Goal: Information Seeking & Learning: Learn about a topic

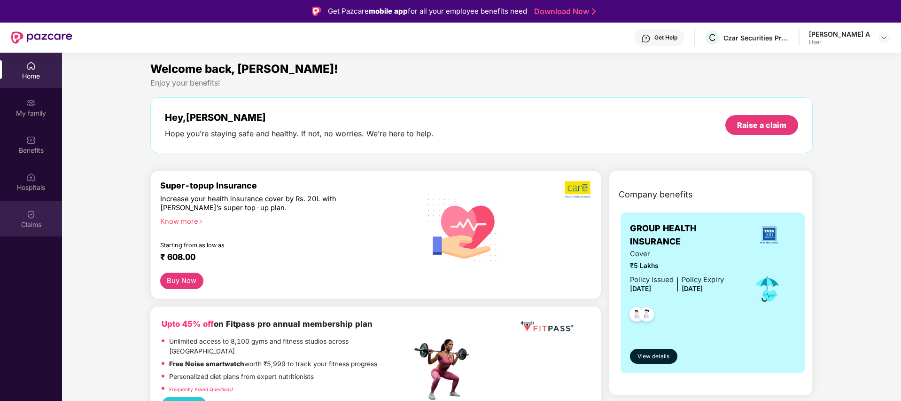
click at [33, 215] on img at bounding box center [30, 214] width 9 height 9
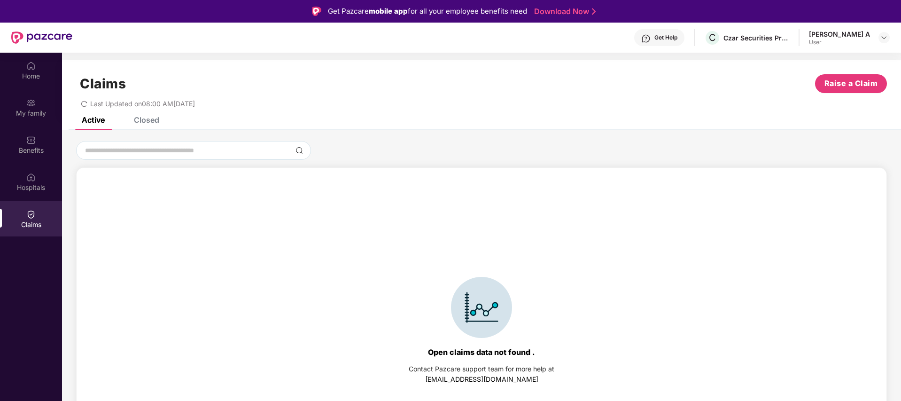
click at [142, 121] on div "Closed" at bounding box center [146, 119] width 25 height 9
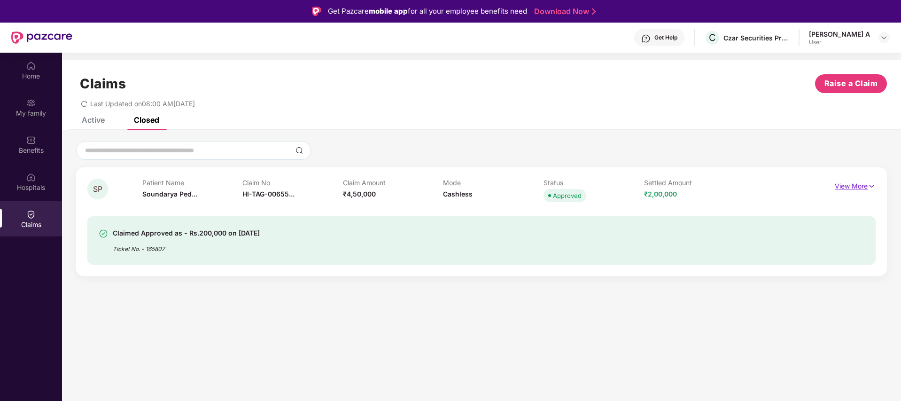
click at [863, 183] on p "View More" at bounding box center [855, 185] width 41 height 13
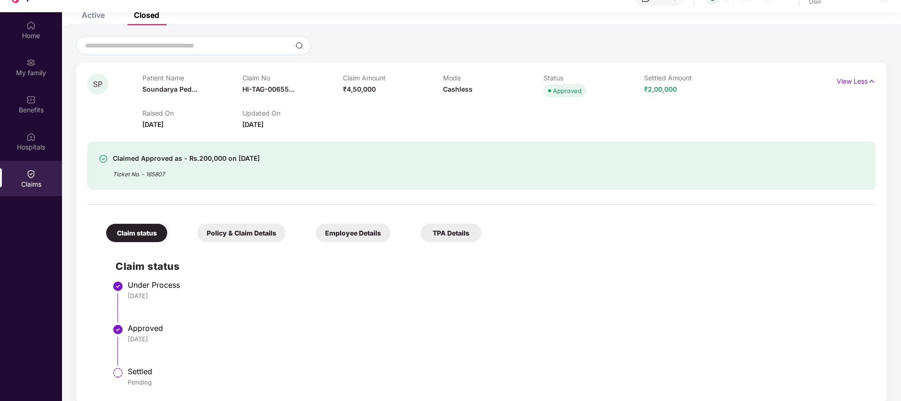
scroll to position [53, 0]
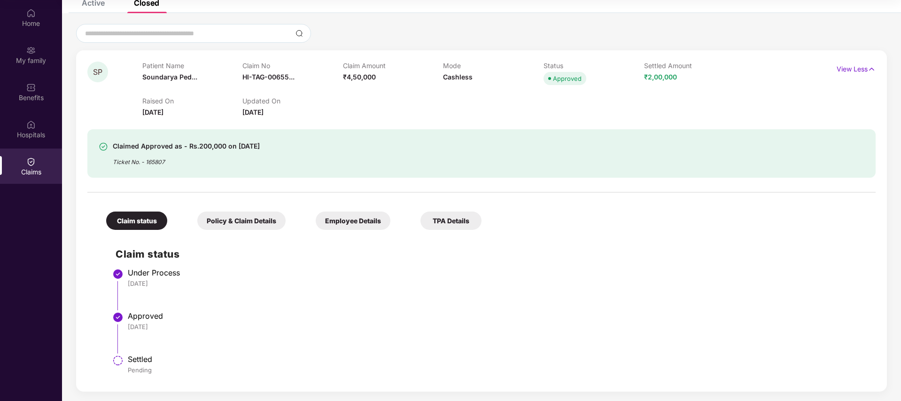
click at [477, 224] on div "TPA Details" at bounding box center [450, 220] width 61 height 18
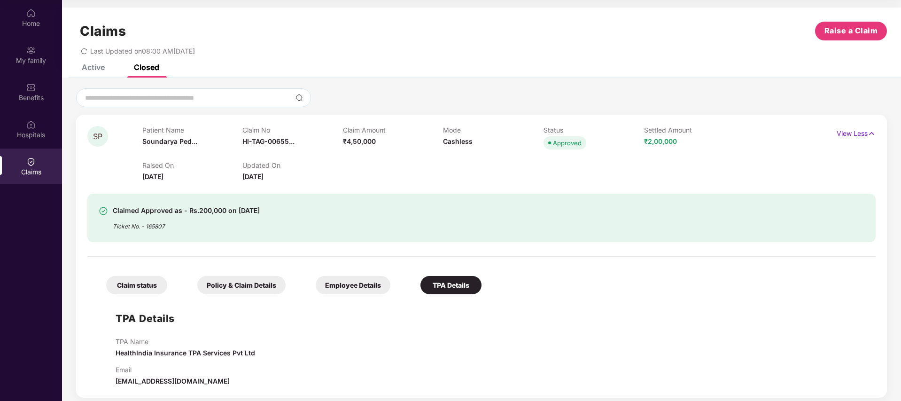
scroll to position [6, 0]
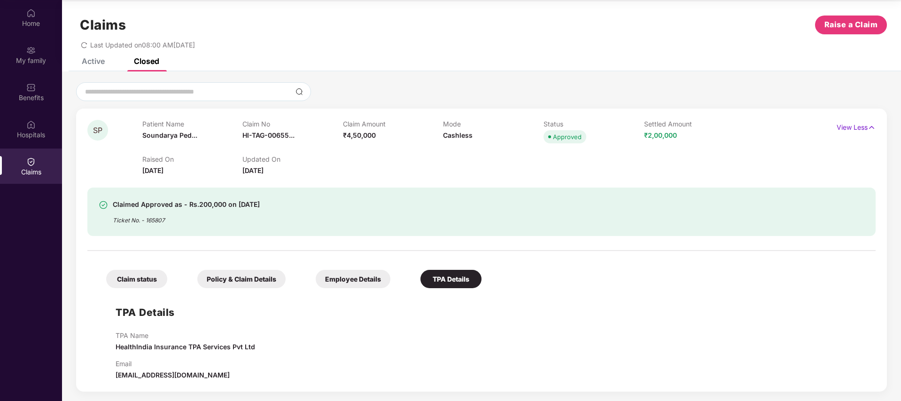
click at [370, 281] on div "Employee Details" at bounding box center [353, 279] width 75 height 18
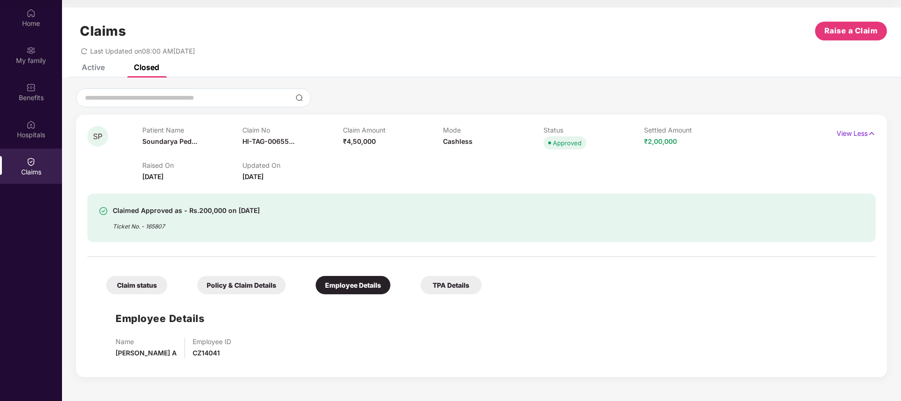
scroll to position [0, 0]
click at [232, 287] on div "Policy & Claim Details" at bounding box center [241, 285] width 88 height 18
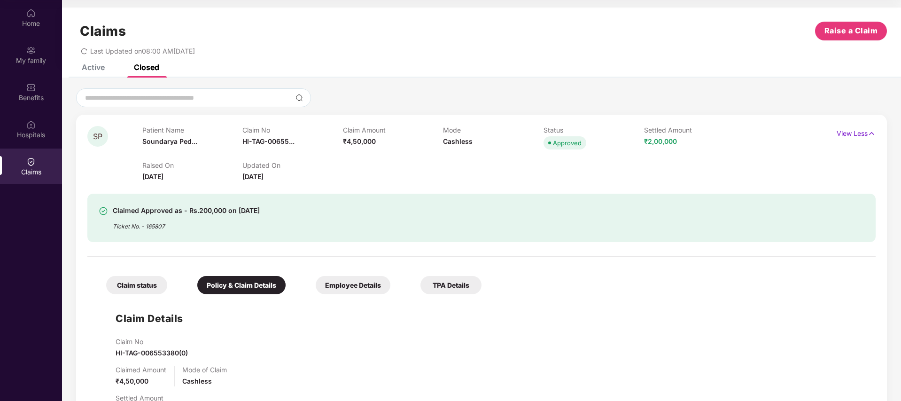
click at [136, 288] on div "Claim status" at bounding box center [136, 285] width 61 height 18
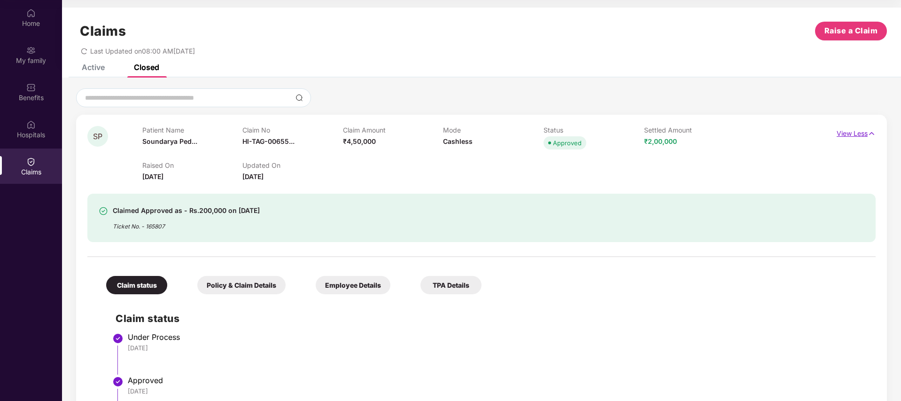
click at [858, 131] on p "View Less" at bounding box center [856, 132] width 39 height 13
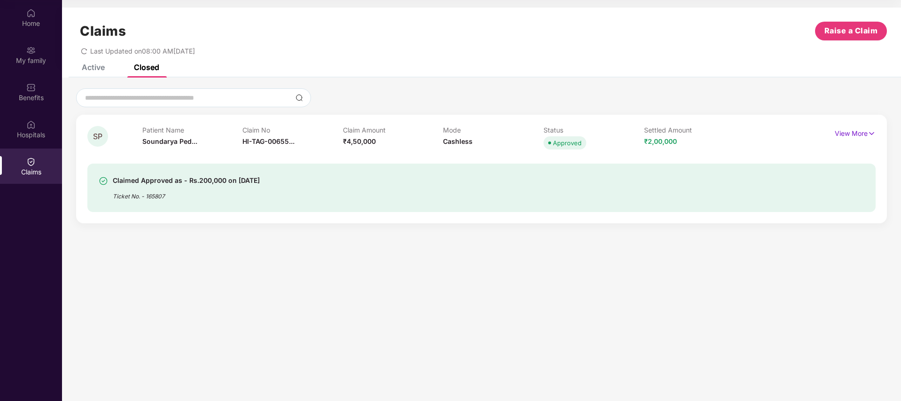
click at [91, 66] on div "Active" at bounding box center [93, 66] width 23 height 9
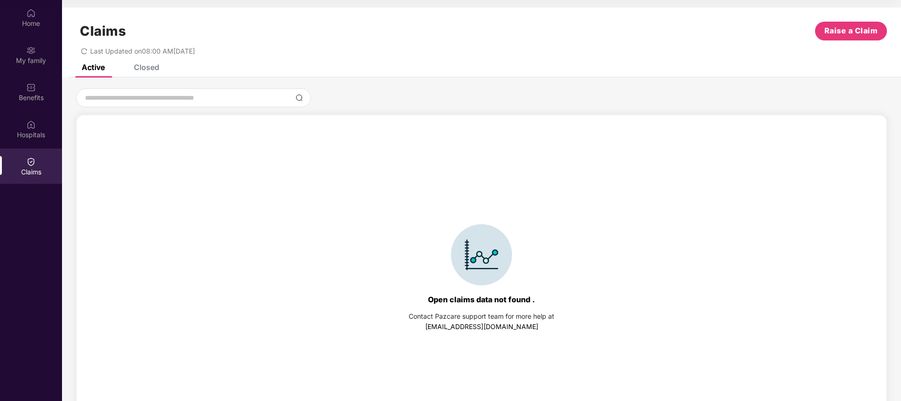
click at [134, 65] on div "Closed" at bounding box center [146, 66] width 25 height 9
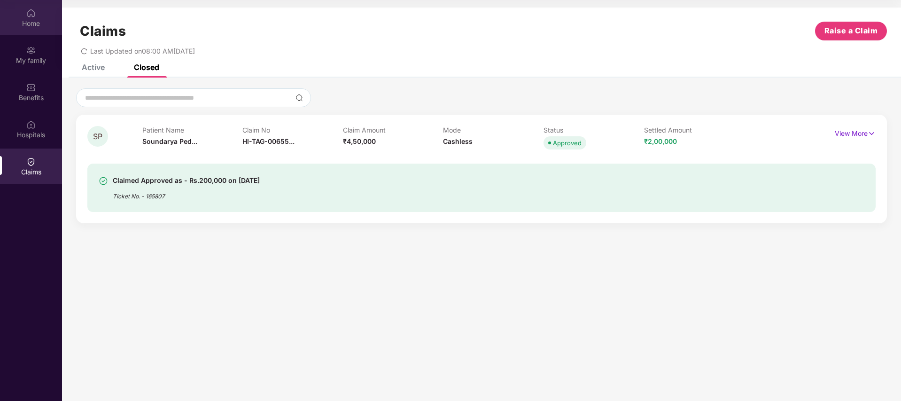
click at [41, 20] on div "Home" at bounding box center [31, 23] width 62 height 9
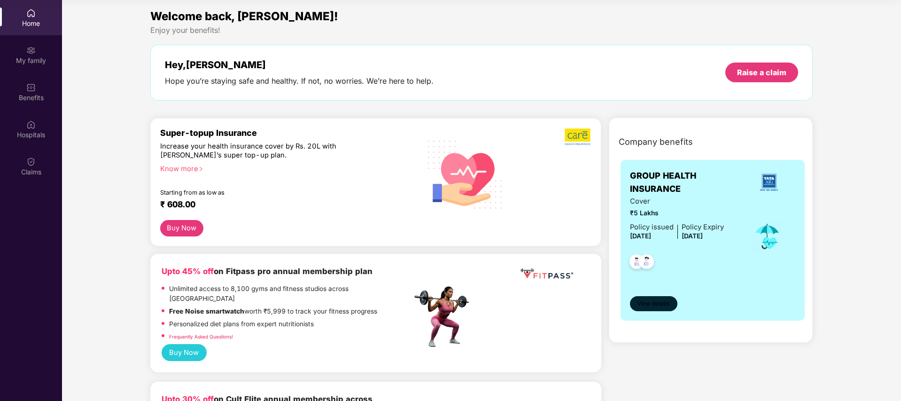
click at [666, 303] on span "View details" at bounding box center [653, 303] width 32 height 9
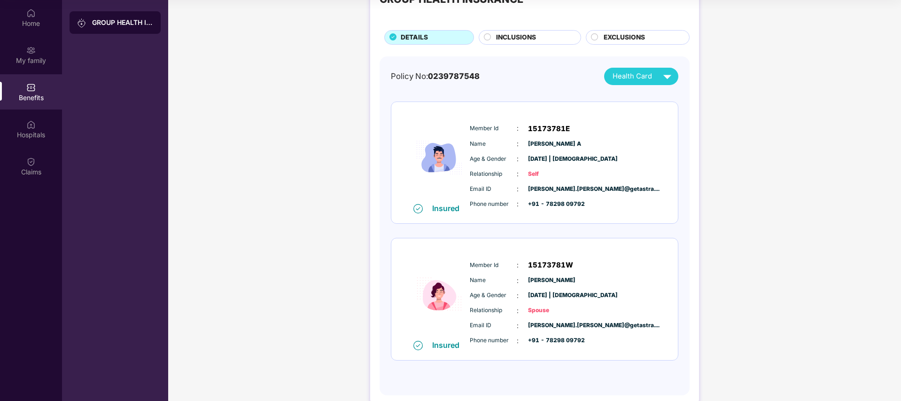
scroll to position [33, 0]
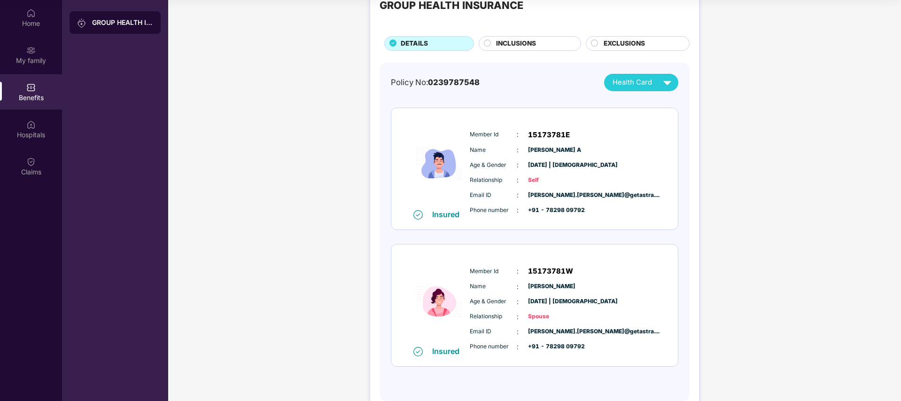
click at [650, 89] on div "Health Card" at bounding box center [644, 82] width 63 height 16
click at [834, 148] on div "GROUP HEALTH INSURANCE DETAILS INCLUSIONS EXCLUSIONS Policy No: 0239787548 Heal…" at bounding box center [534, 198] width 733 height 453
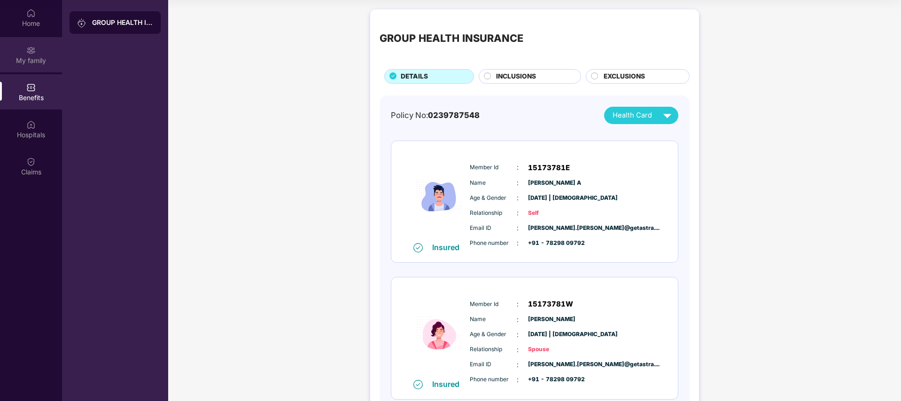
click at [42, 53] on div "My family" at bounding box center [31, 54] width 62 height 35
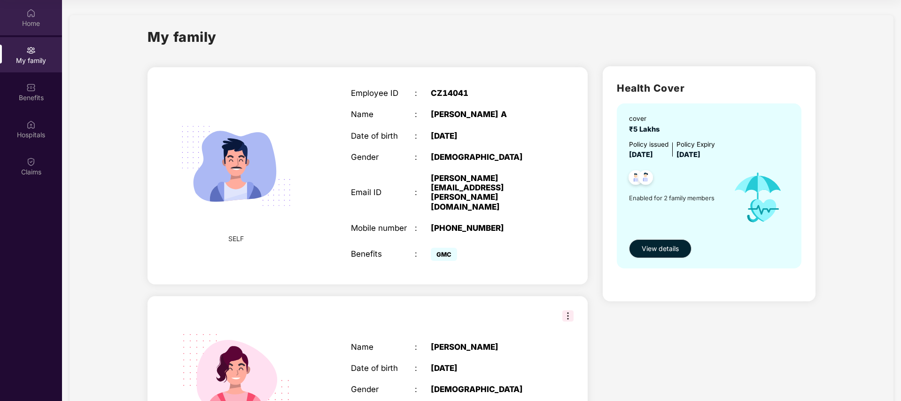
click at [23, 13] on div "Home" at bounding box center [31, 17] width 62 height 35
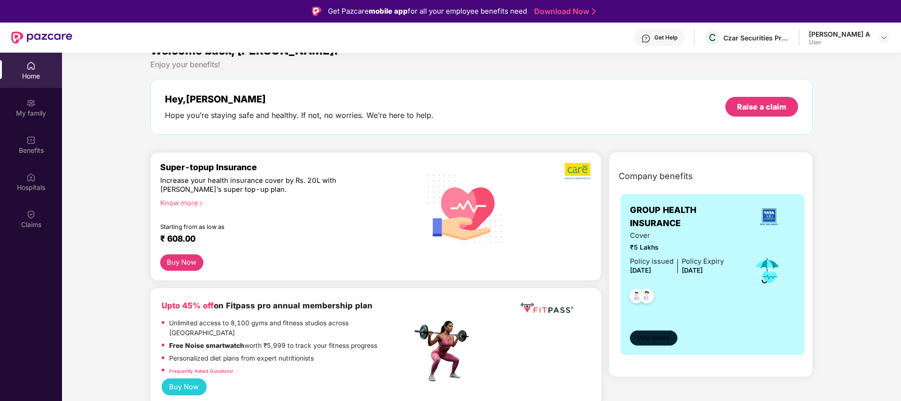
click at [655, 339] on span "View details" at bounding box center [653, 338] width 32 height 9
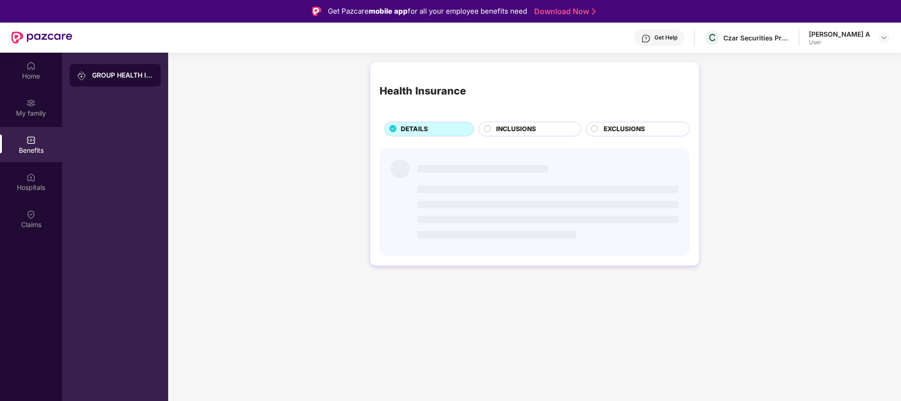
scroll to position [0, 0]
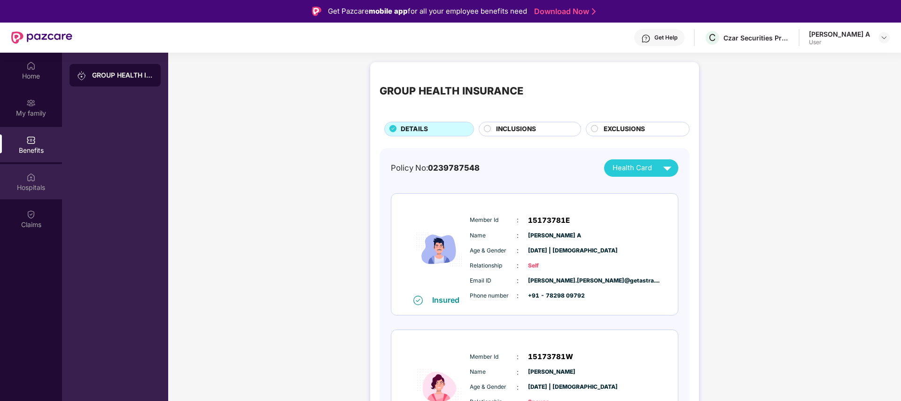
click at [18, 182] on div "Hospitals" at bounding box center [31, 181] width 62 height 35
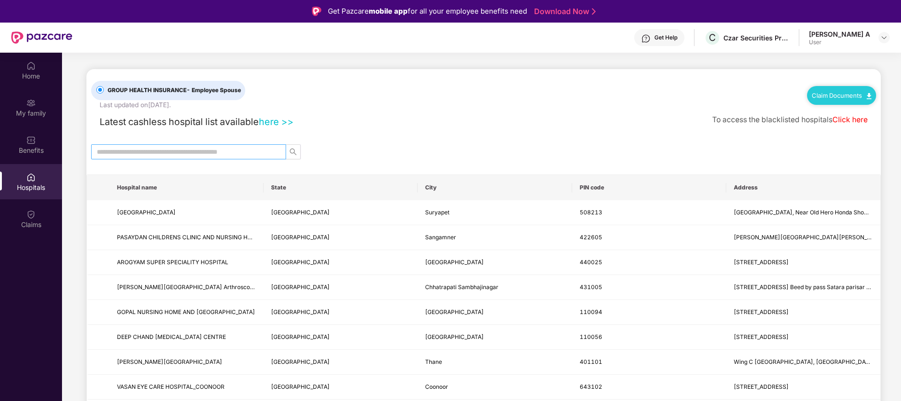
click at [141, 152] on input "text" at bounding box center [185, 152] width 176 height 10
click at [41, 153] on div "Benefits" at bounding box center [31, 150] width 62 height 9
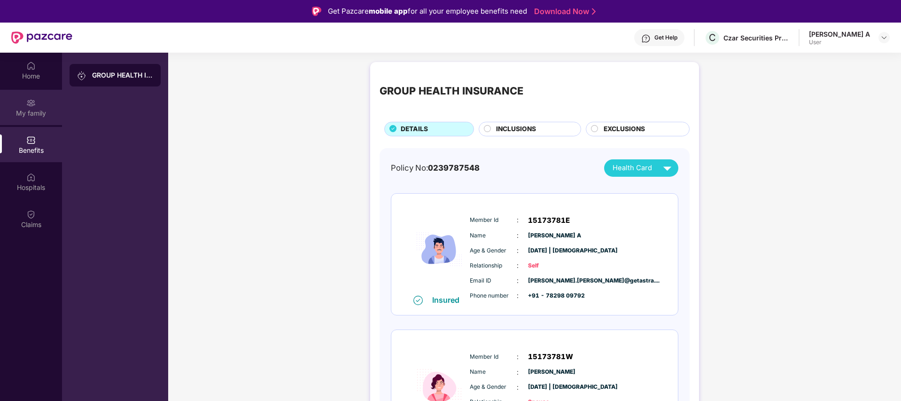
click at [43, 115] on div "My family" at bounding box center [31, 113] width 62 height 9
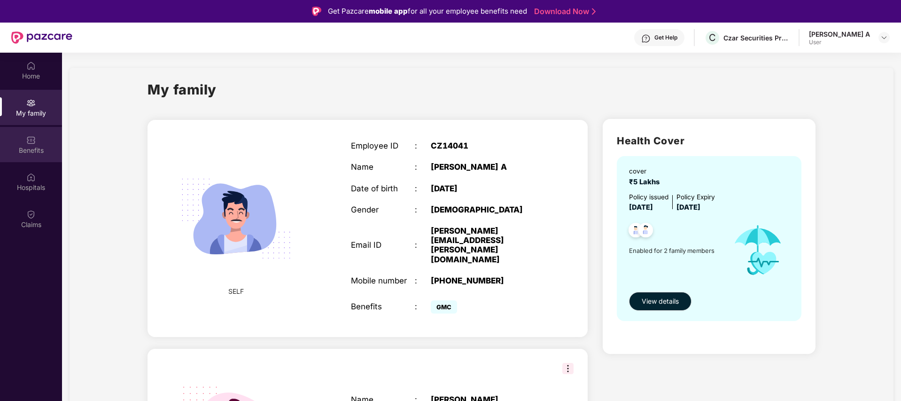
click at [30, 157] on div "Benefits" at bounding box center [31, 144] width 62 height 35
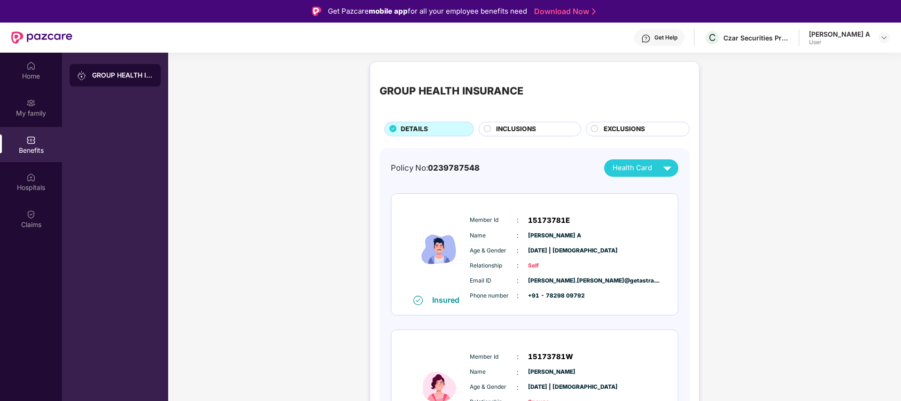
scroll to position [57, 0]
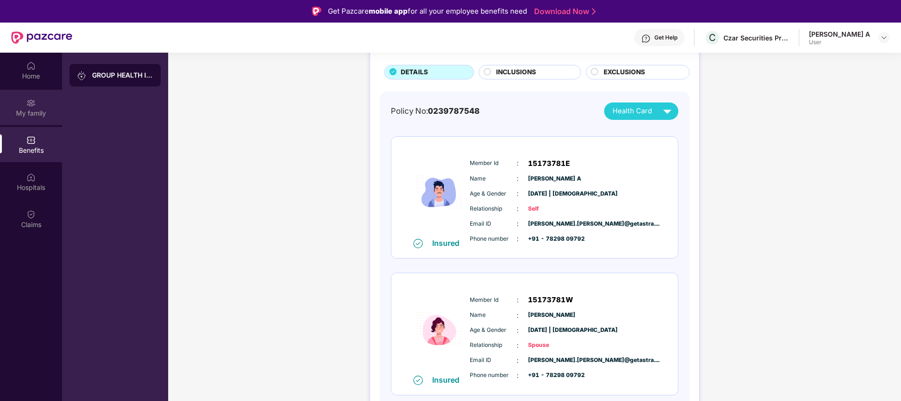
click at [36, 100] on div "My family" at bounding box center [31, 107] width 62 height 35
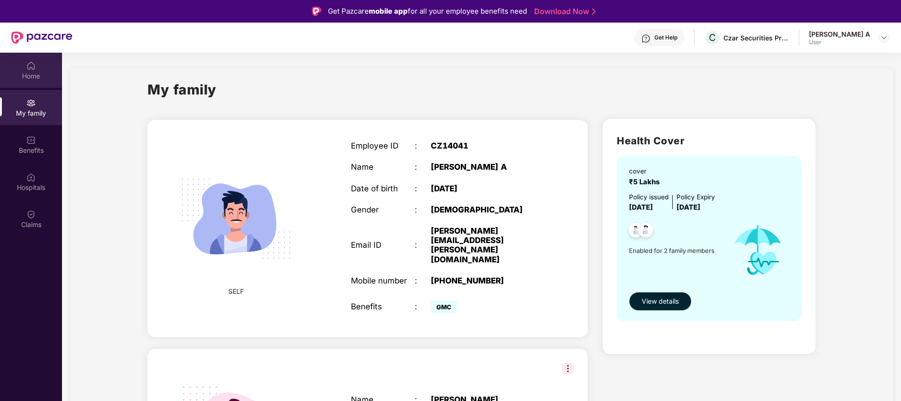
click at [34, 69] on img at bounding box center [30, 65] width 9 height 9
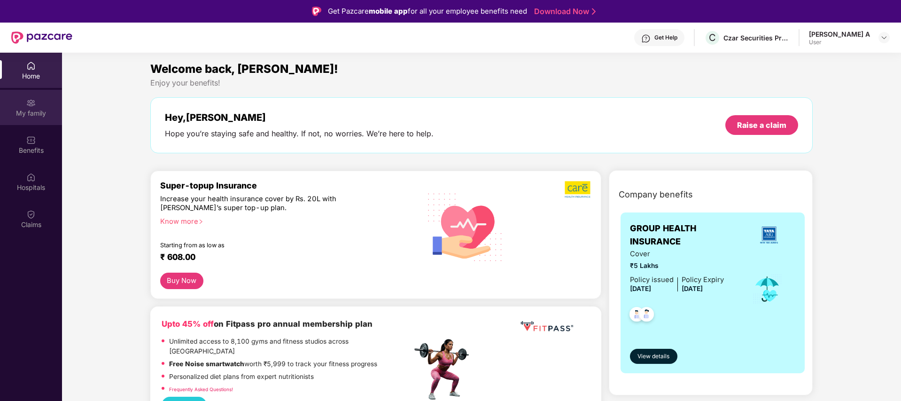
click at [21, 91] on div "My family" at bounding box center [31, 107] width 62 height 35
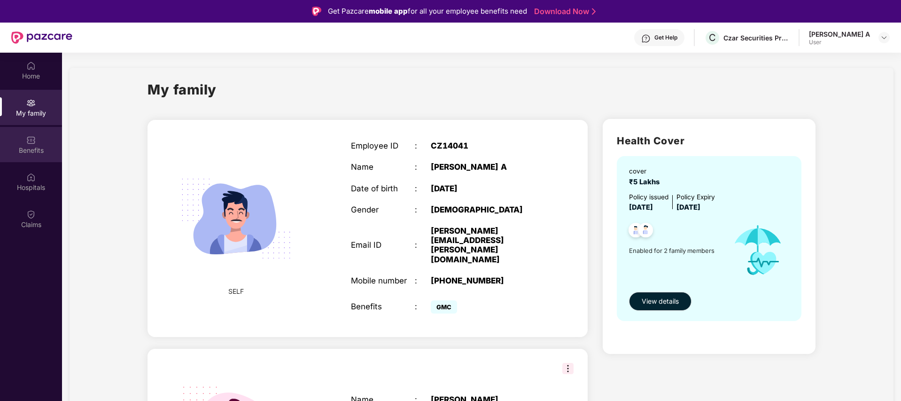
click at [27, 143] on img at bounding box center [30, 139] width 9 height 9
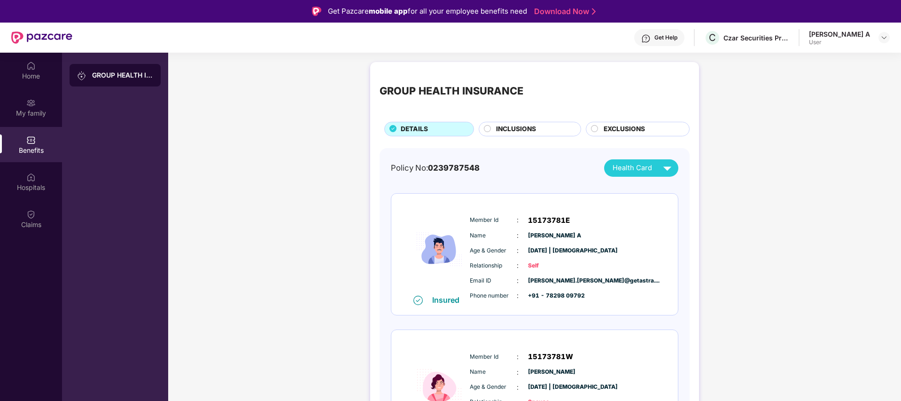
click at [117, 78] on div "GROUP HEALTH INSURANCE" at bounding box center [122, 74] width 61 height 9
drag, startPoint x: 817, startPoint y: 43, endPoint x: 823, endPoint y: 42, distance: 5.7
click at [817, 42] on div "Get Help C Czar Securities Private Limited [PERSON_NAME] A User" at bounding box center [480, 38] width 817 height 30
click at [837, 40] on div "User" at bounding box center [839, 43] width 61 height 8
click at [35, 214] on img at bounding box center [30, 214] width 9 height 9
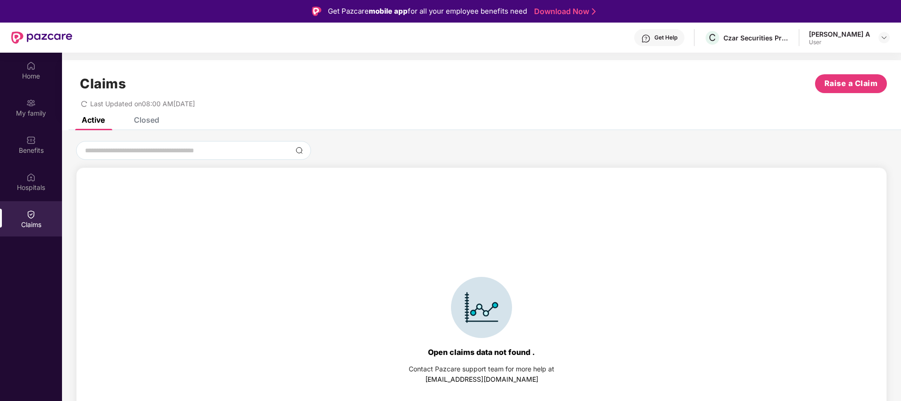
click at [152, 119] on div "Closed" at bounding box center [146, 119] width 25 height 9
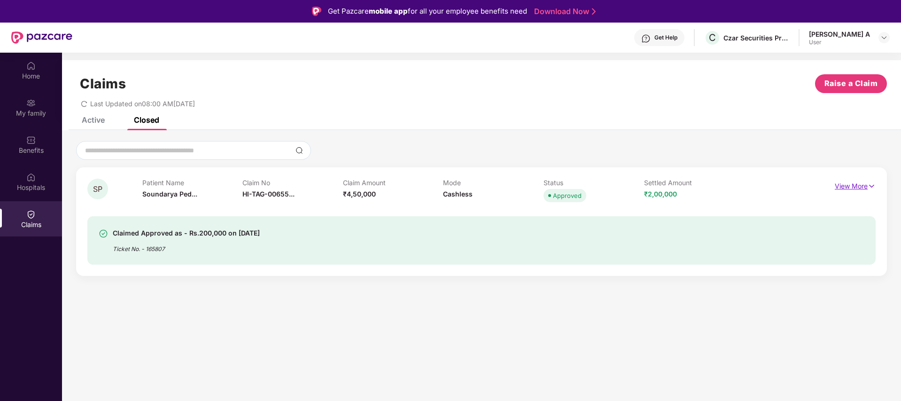
click at [864, 186] on p "View More" at bounding box center [855, 185] width 41 height 13
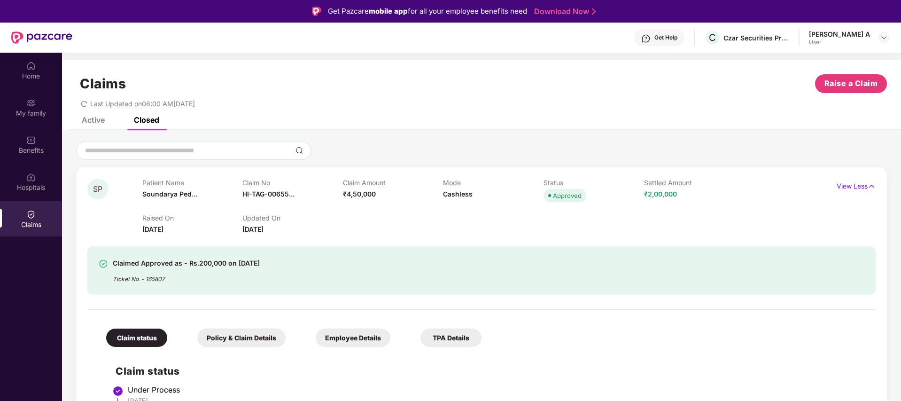
scroll to position [64, 0]
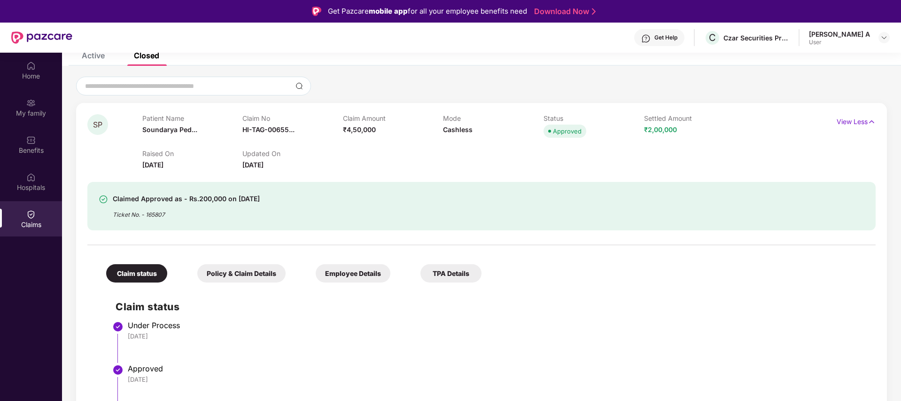
click at [443, 273] on div "TPA Details" at bounding box center [450, 273] width 61 height 18
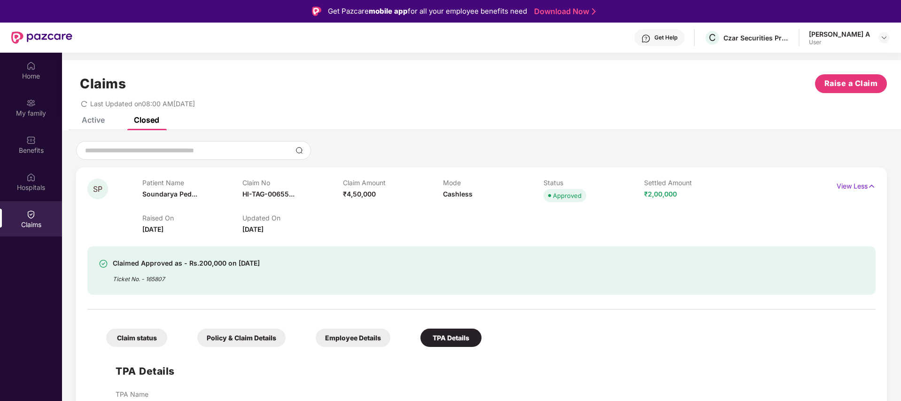
scroll to position [6, 0]
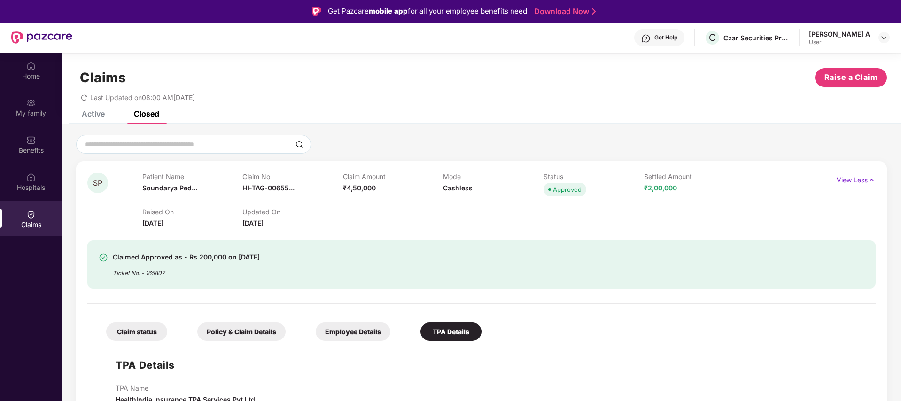
click at [345, 330] on div "Employee Details" at bounding box center [353, 331] width 75 height 18
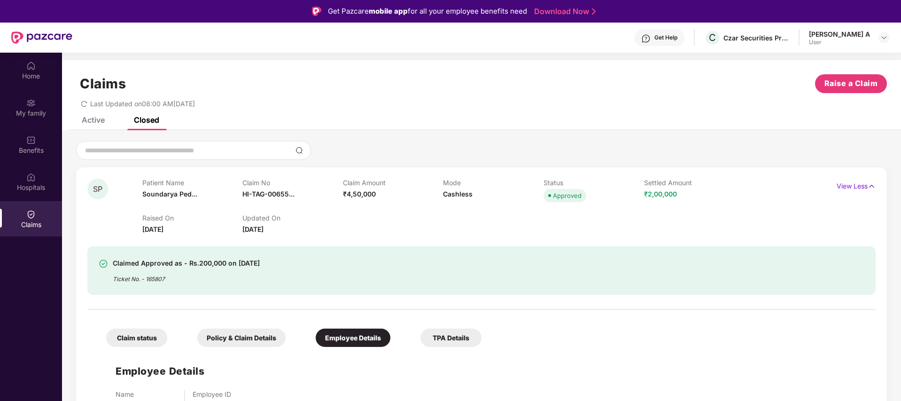
click at [265, 335] on div "Policy & Claim Details" at bounding box center [241, 337] width 88 height 18
